Goal: Complete application form

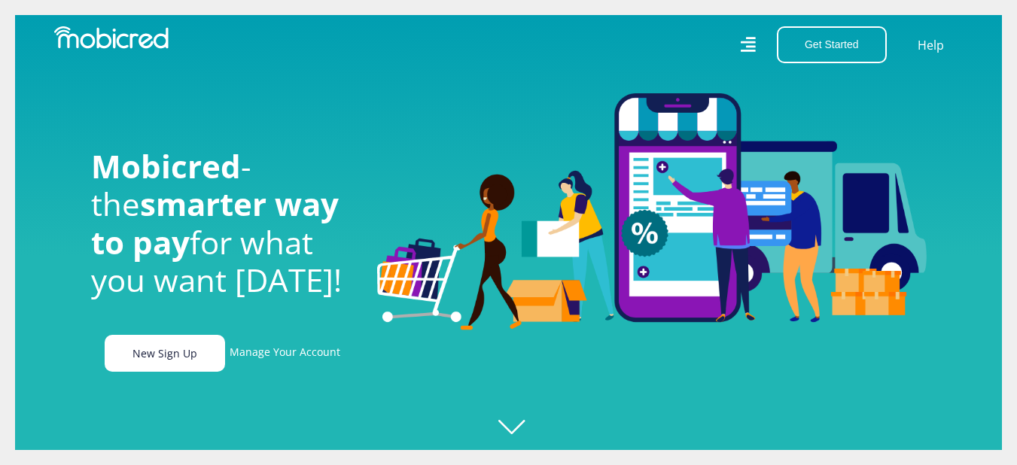
click at [176, 362] on link "New Sign Up" at bounding box center [165, 353] width 120 height 37
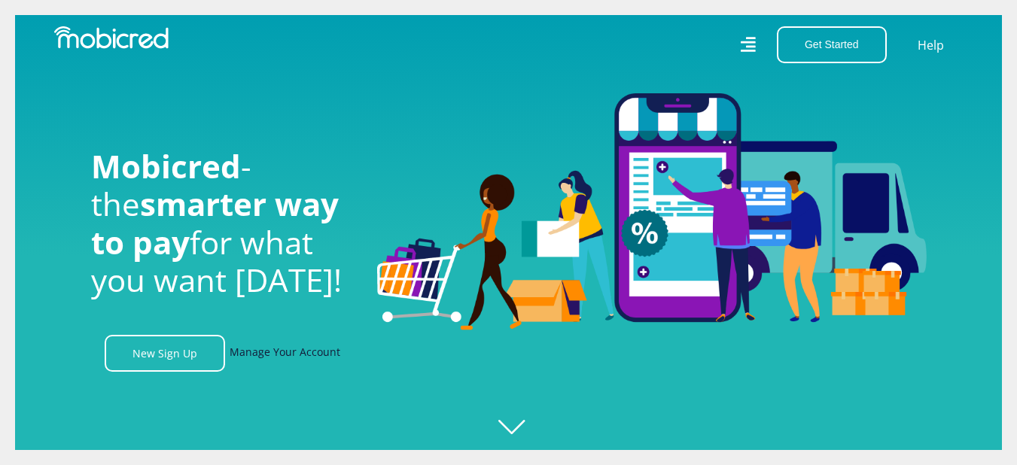
scroll to position [0, 1930]
click at [748, 46] on icon at bounding box center [748, 45] width 16 height 16
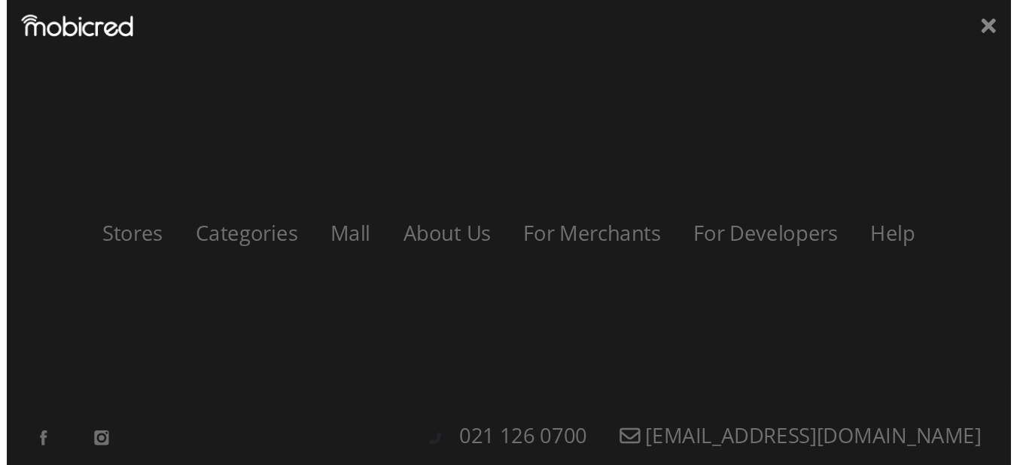
scroll to position [0, 3432]
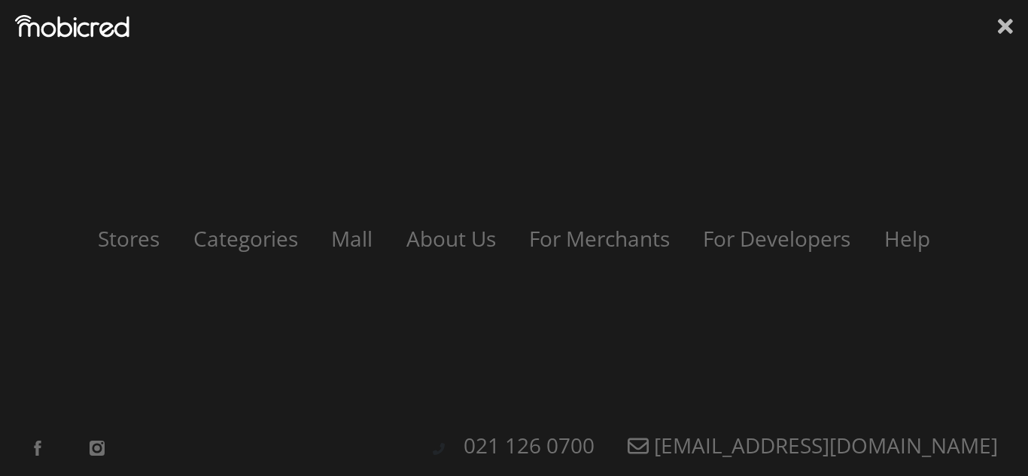
click at [998, 24] on icon at bounding box center [1005, 26] width 15 height 23
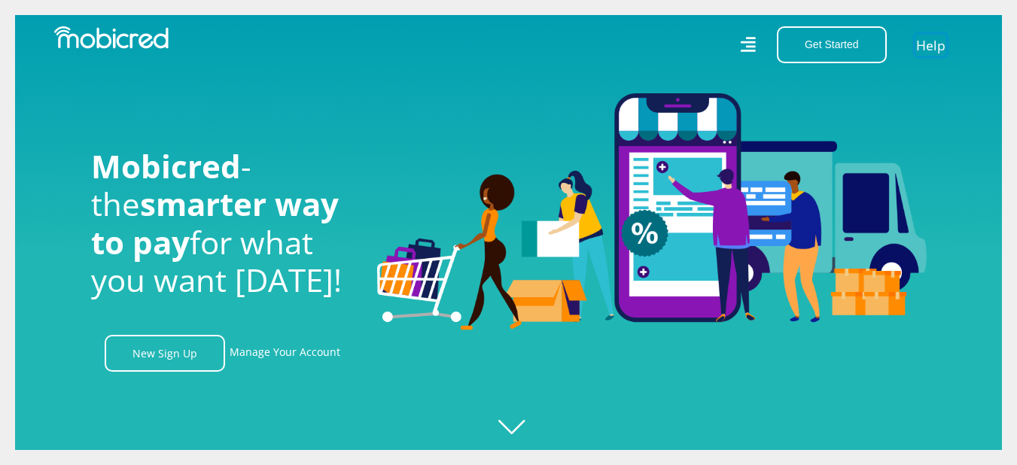
click at [932, 47] on link "Help" at bounding box center [930, 45] width 31 height 22
click at [156, 354] on link "New Sign Up" at bounding box center [165, 353] width 120 height 37
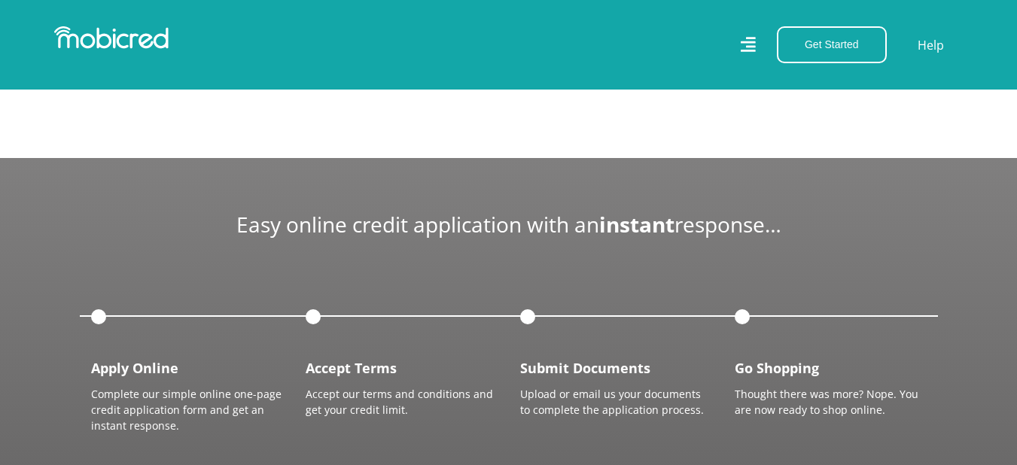
scroll to position [0, 1716]
click at [537, 308] on div at bounding box center [531, 317] width 23 height 23
click at [629, 388] on p "Upload or email us your documents to complete the application process." at bounding box center [616, 402] width 192 height 32
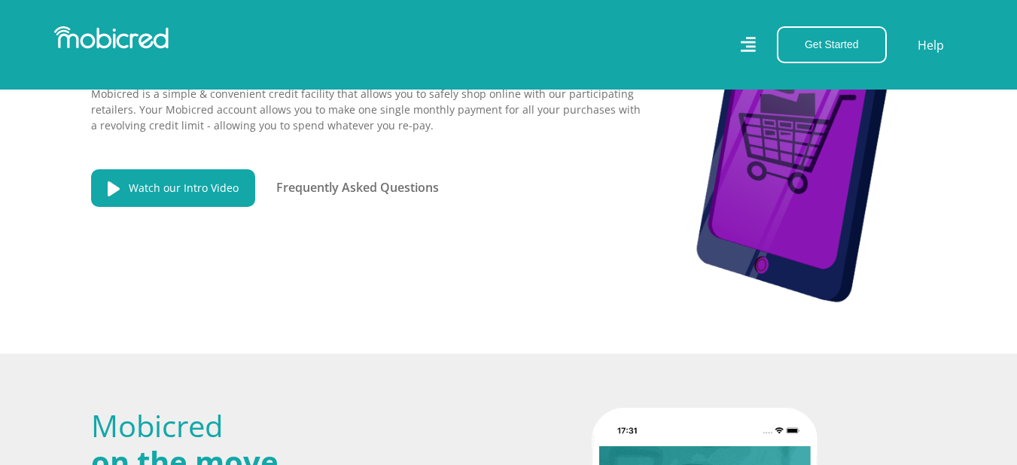
scroll to position [1966, 0]
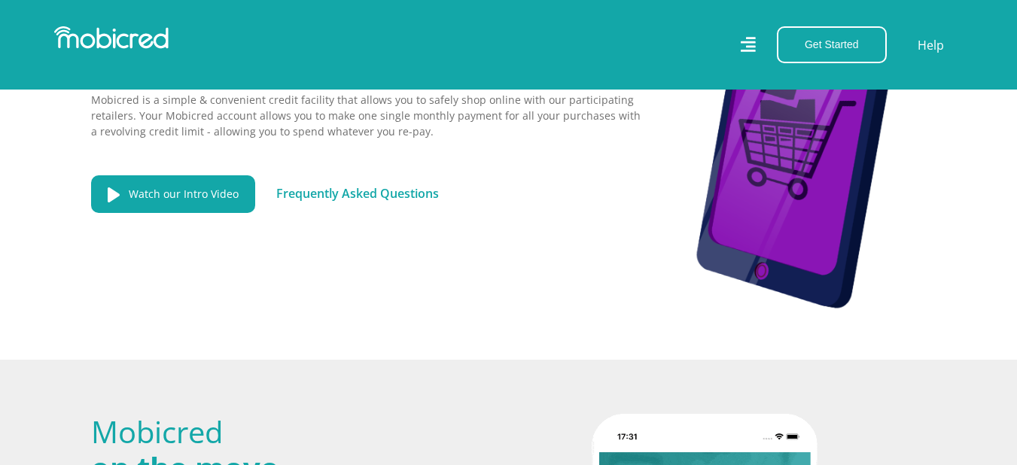
click at [356, 189] on link "Frequently Asked Questions" at bounding box center [357, 193] width 163 height 17
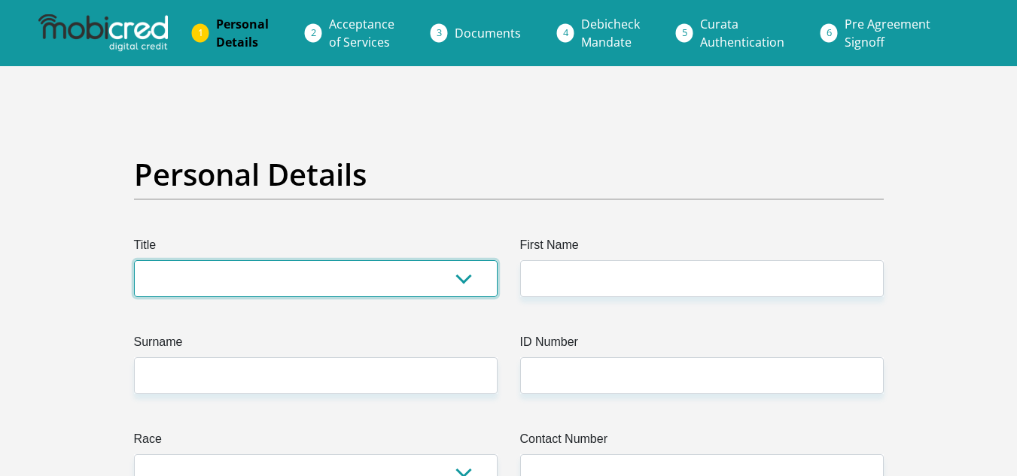
click at [464, 276] on select "Mr Ms Mrs Dr Other" at bounding box center [315, 278] width 363 height 37
select select "Ms"
click at [134, 260] on select "Mr Ms Mrs Dr Other" at bounding box center [315, 278] width 363 height 37
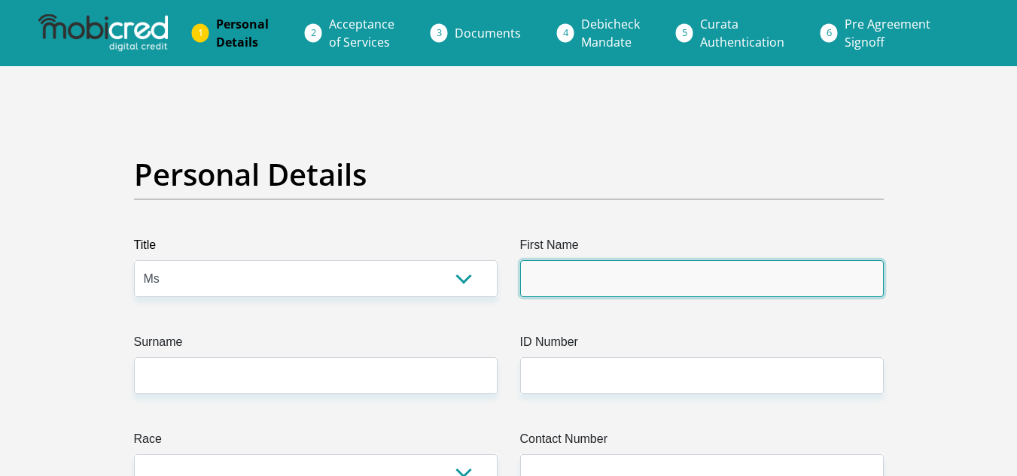
click at [540, 282] on input "First Name" at bounding box center [701, 278] width 363 height 37
type input "Vutomi"
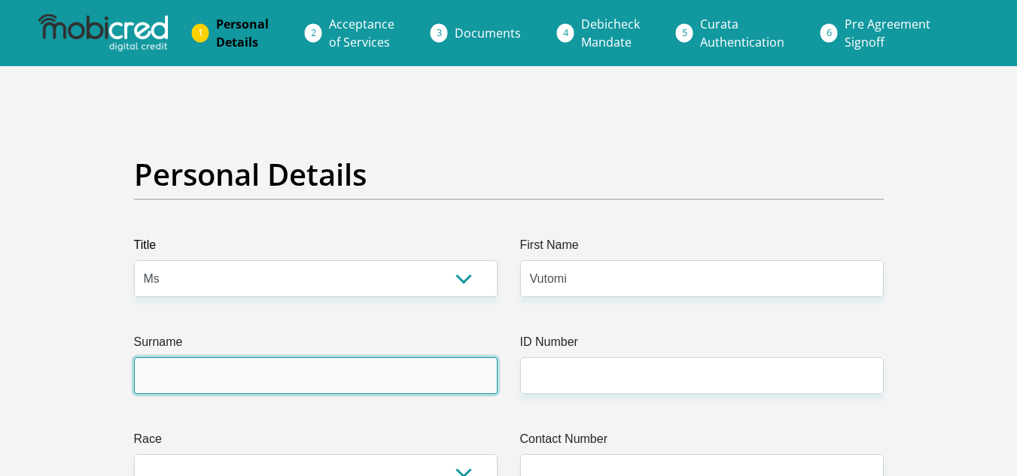
type input "Khoza"
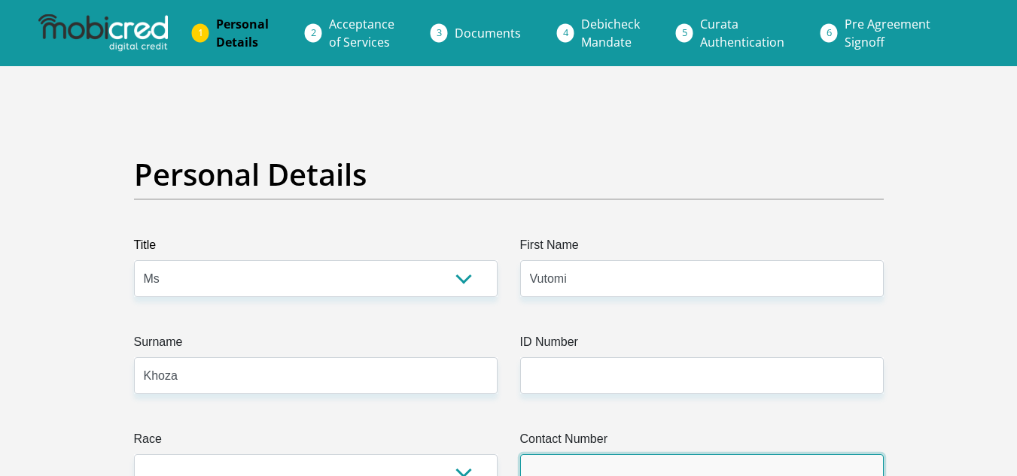
type input "0847304840"
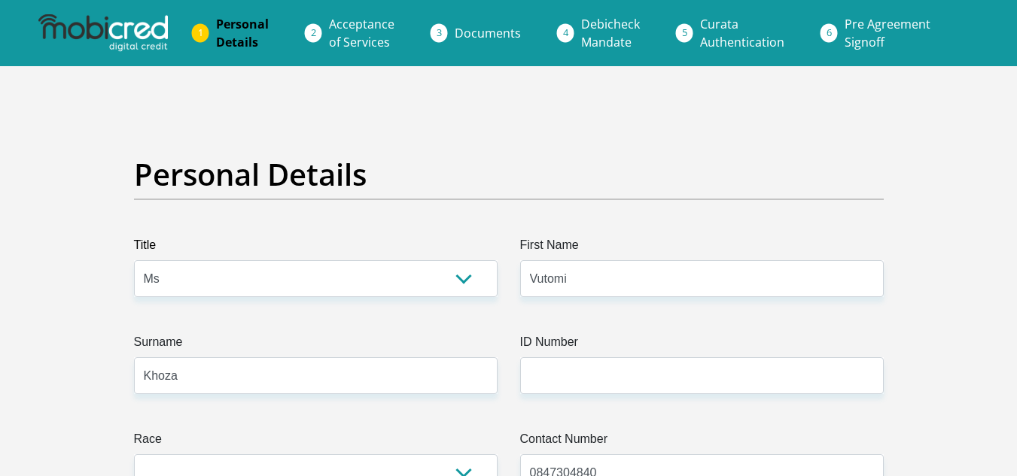
select select "ZAF"
type input "9 Estee Ackerman Street"
type input "Office"
type input "Jet Park"
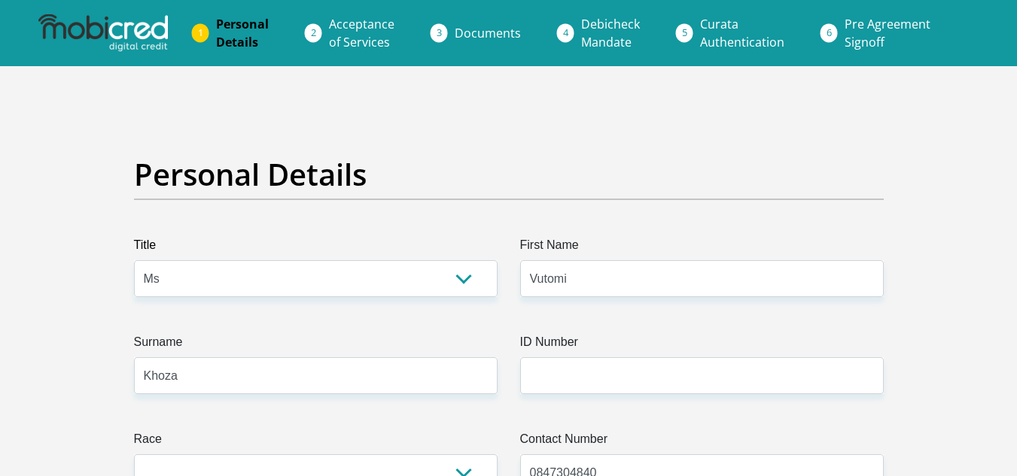
type input "Jet Park"
type input "1459"
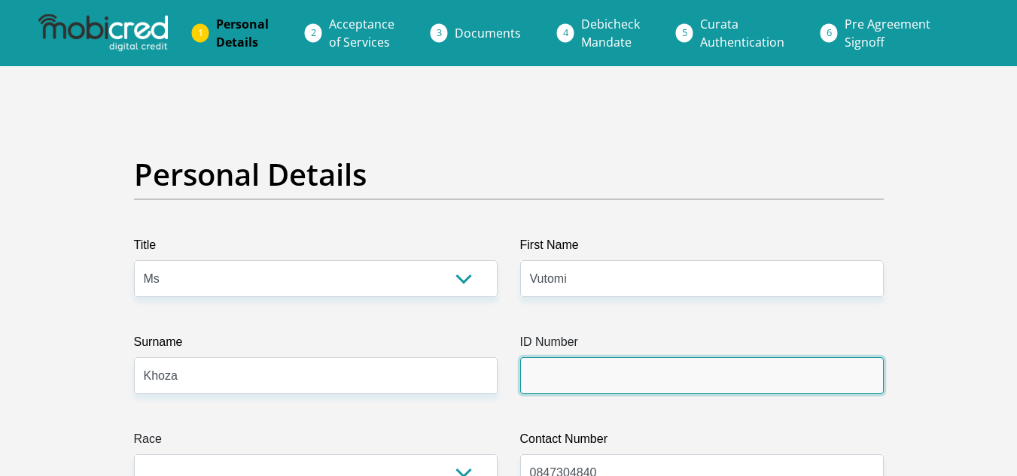
click at [624, 373] on input "ID Number" at bounding box center [701, 375] width 363 height 37
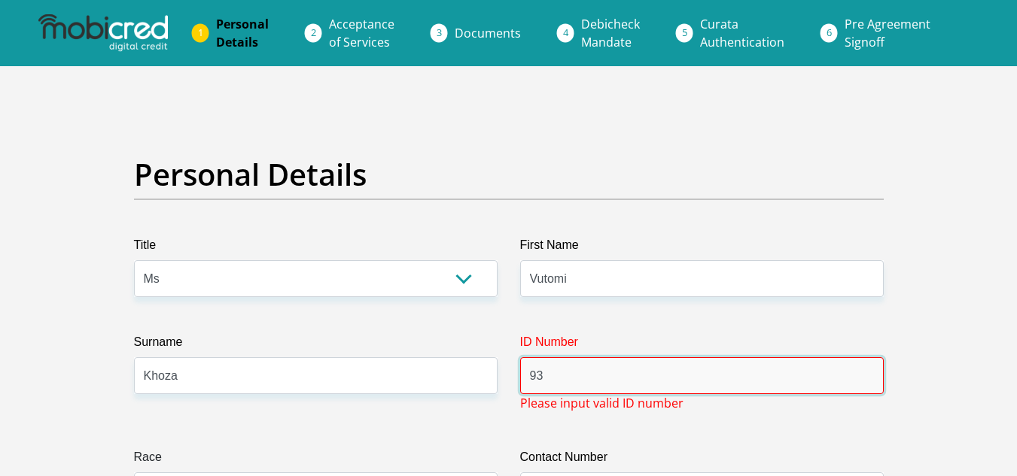
type input "9"
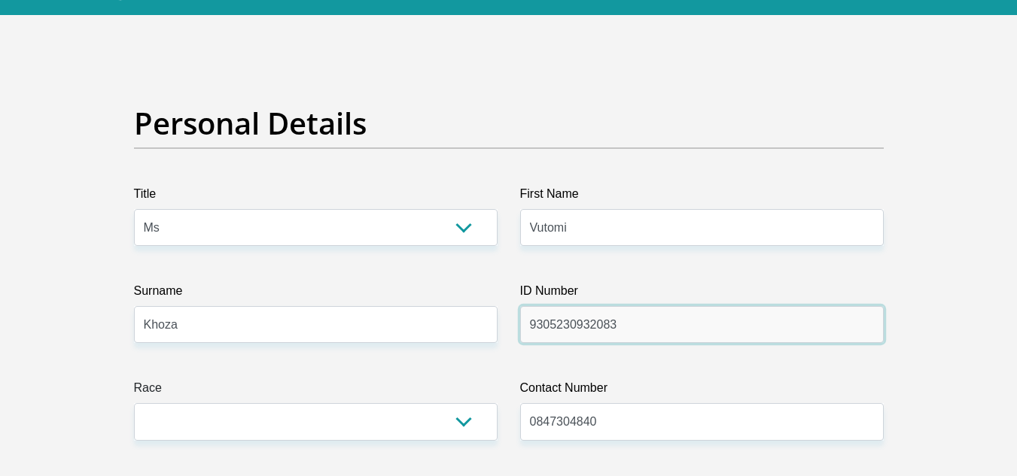
scroll to position [151, 0]
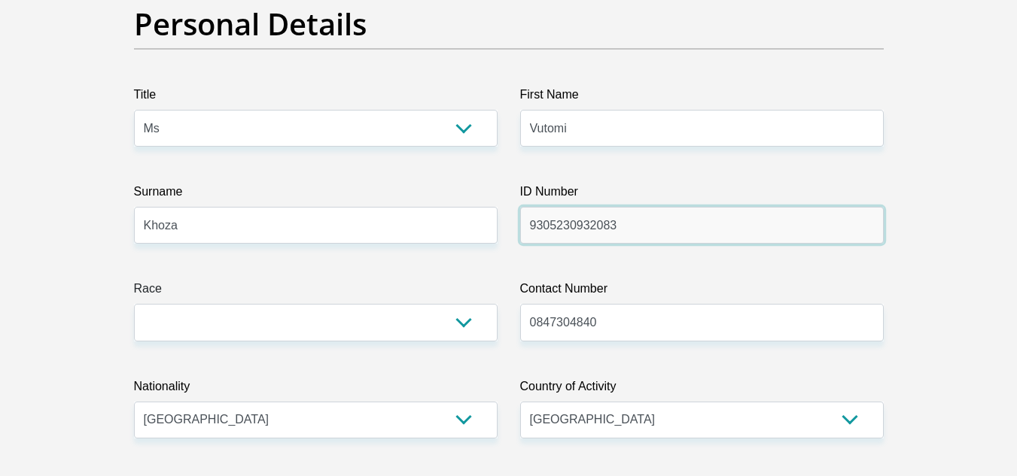
type input "9305230932083"
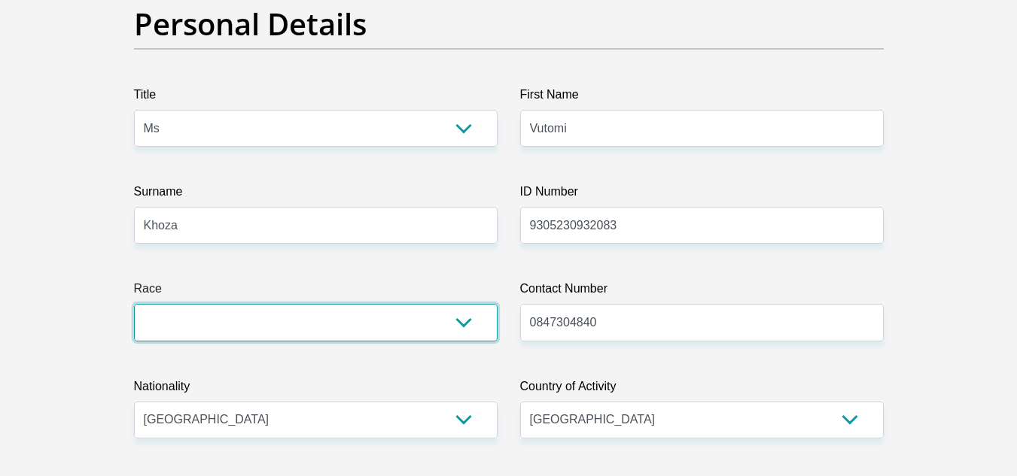
click at [453, 327] on select "Black Coloured Indian White Other" at bounding box center [315, 322] width 363 height 37
select select "1"
click at [134, 304] on select "Black Coloured Indian White Other" at bounding box center [315, 322] width 363 height 37
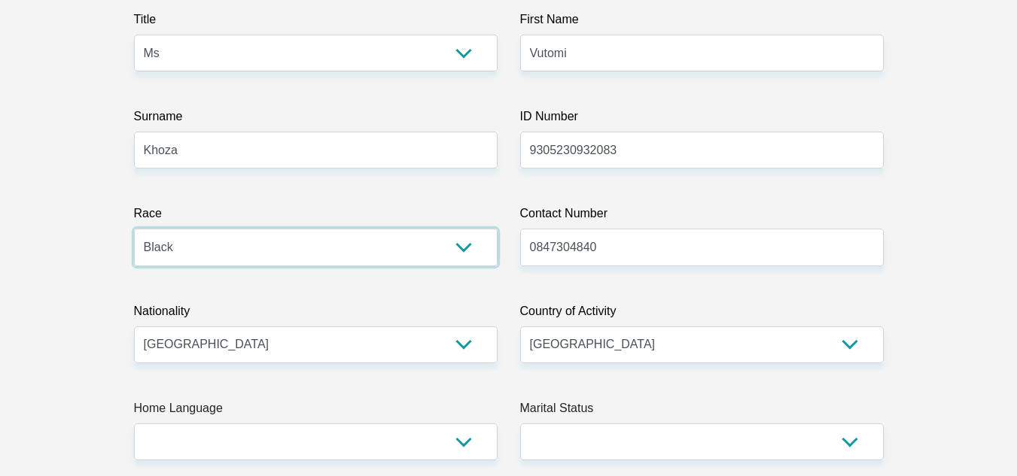
scroll to position [379, 0]
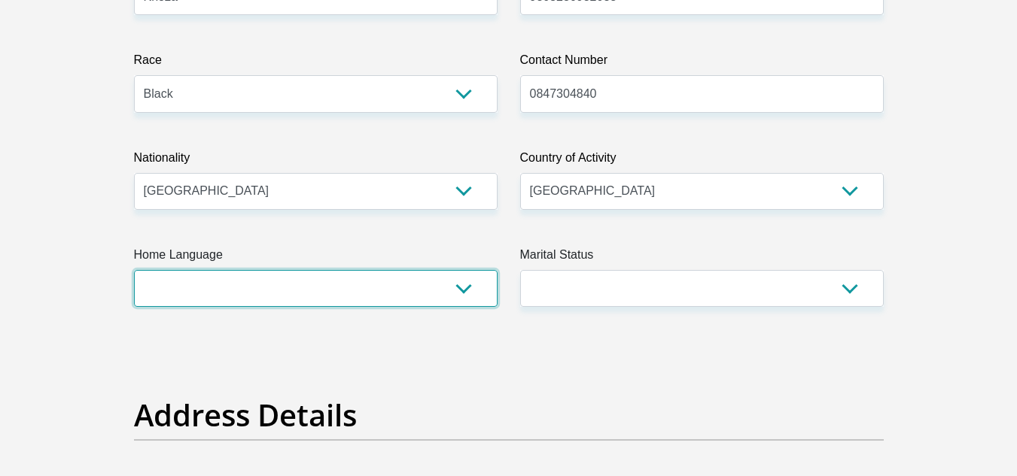
click at [455, 285] on select "Afrikaans English Sepedi South Ndebele Southern Sotho Swati Tsonga Tswana Venda…" at bounding box center [315, 288] width 363 height 37
select select "tso"
click at [134, 270] on select "Afrikaans English Sepedi South Ndebele Southern Sotho Swati Tsonga Tswana Venda…" at bounding box center [315, 288] width 363 height 37
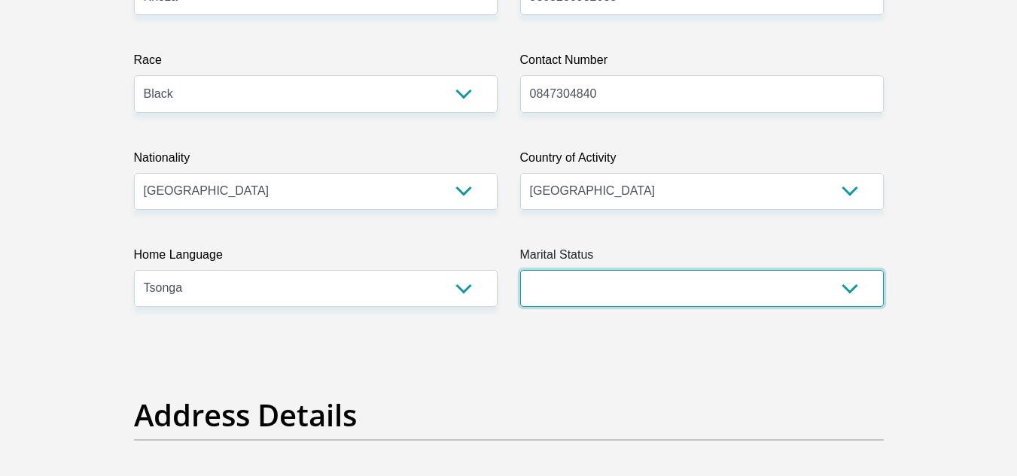
click at [607, 286] on select "Married ANC Single Divorced Widowed Married COP or Customary Law" at bounding box center [701, 288] width 363 height 37
select select "2"
click at [520, 270] on select "Married ANC Single Divorced Widowed Married COP or Customary Law" at bounding box center [701, 288] width 363 height 37
click at [632, 294] on select "Married ANC Single Divorced Widowed Married COP or Customary Law" at bounding box center [701, 288] width 363 height 37
click at [520, 270] on select "Married ANC Single Divorced Widowed Married COP or Customary Law" at bounding box center [701, 288] width 363 height 37
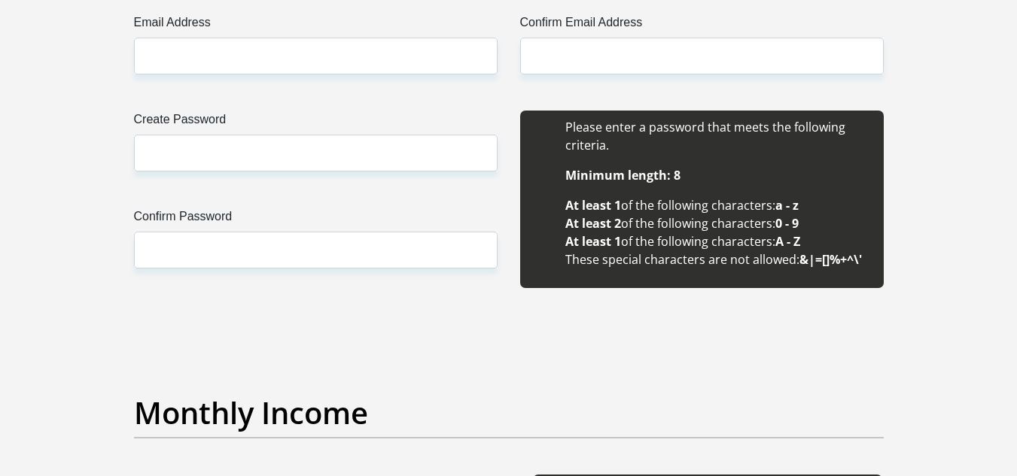
scroll to position [787, 0]
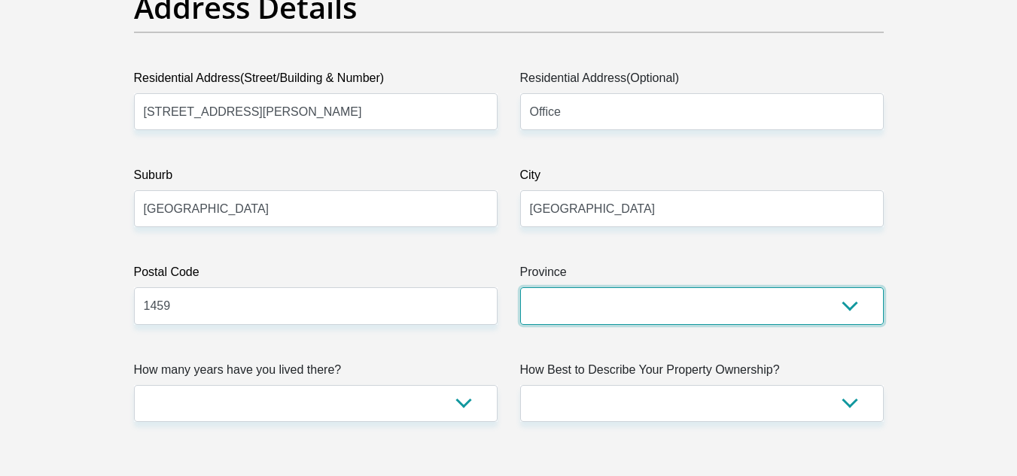
click at [848, 309] on select "Eastern Cape Free State Gauteng KwaZulu-Natal Limpopo Mpumalanga Northern Cape …" at bounding box center [701, 305] width 363 height 37
select select "Gauteng"
click at [520, 287] on select "Eastern Cape Free State Gauteng KwaZulu-Natal Limpopo Mpumalanga Northern Cape …" at bounding box center [701, 305] width 363 height 37
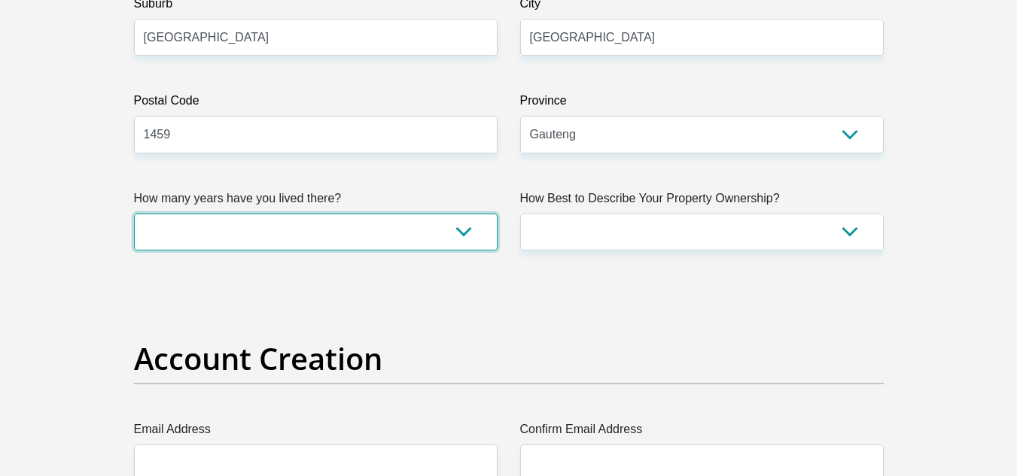
click at [462, 228] on select "less than 1 year 1-3 years 3-5 years 5+ years" at bounding box center [315, 232] width 363 height 37
select select "5"
click at [134, 214] on select "less than 1 year 1-3 years 3-5 years 5+ years" at bounding box center [315, 232] width 363 height 37
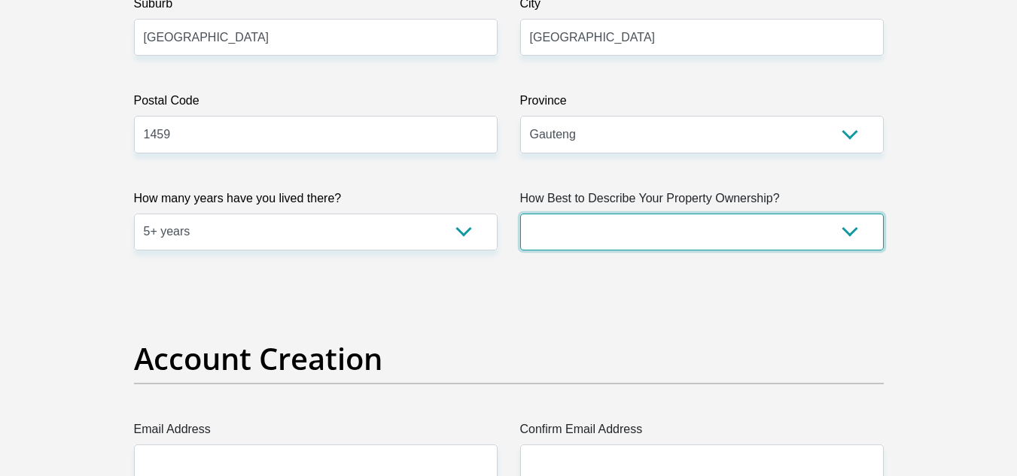
click at [649, 228] on select "Owned Rented Family Owned Company Dwelling" at bounding box center [701, 232] width 363 height 37
select select "Rented"
click at [520, 214] on select "Owned Rented Family Owned Company Dwelling" at bounding box center [701, 232] width 363 height 37
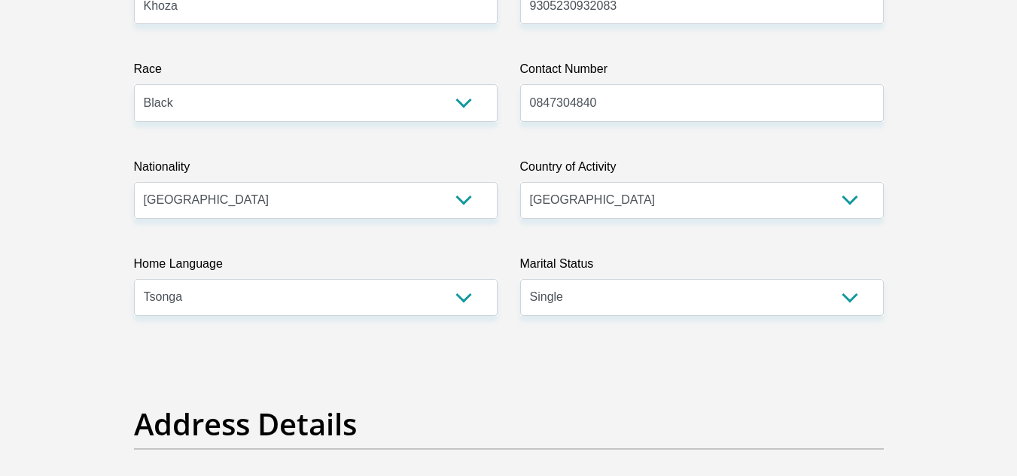
scroll to position [0, 0]
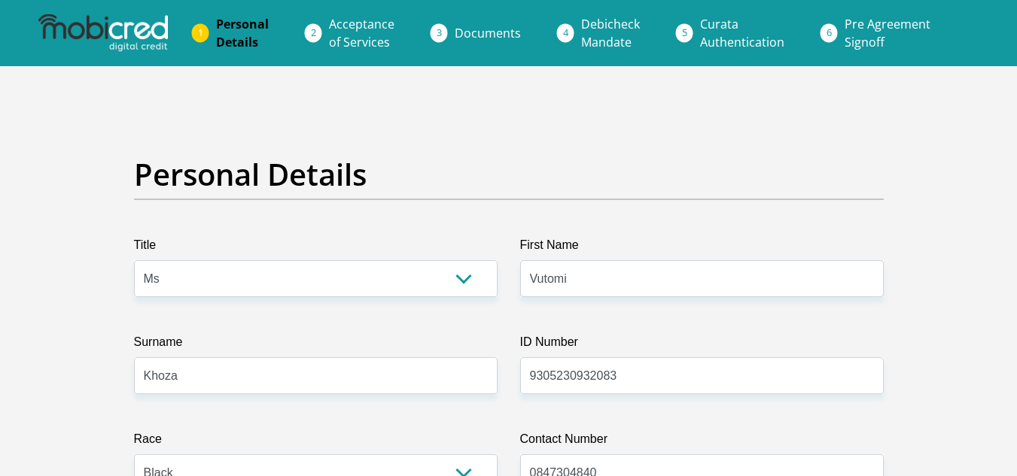
click at [375, 17] on span "Acceptance of Services" at bounding box center [361, 33] width 65 height 35
click at [473, 24] on link "Documents" at bounding box center [488, 33] width 90 height 30
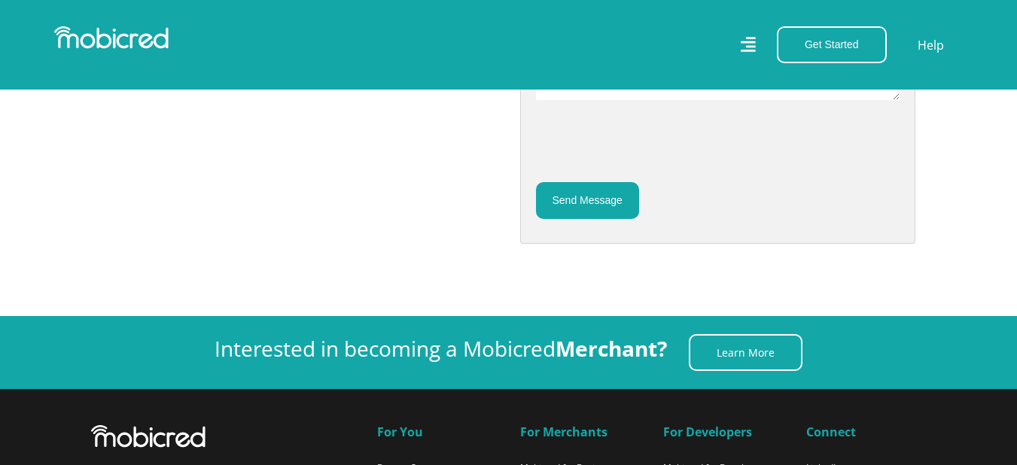
scroll to position [918, 0]
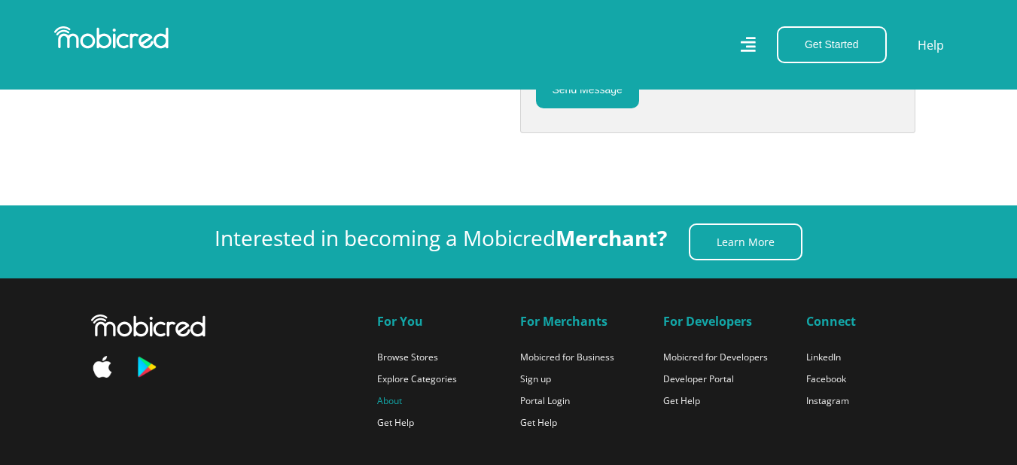
click at [384, 398] on link "About" at bounding box center [389, 400] width 25 height 13
